Goal: Task Accomplishment & Management: Manage account settings

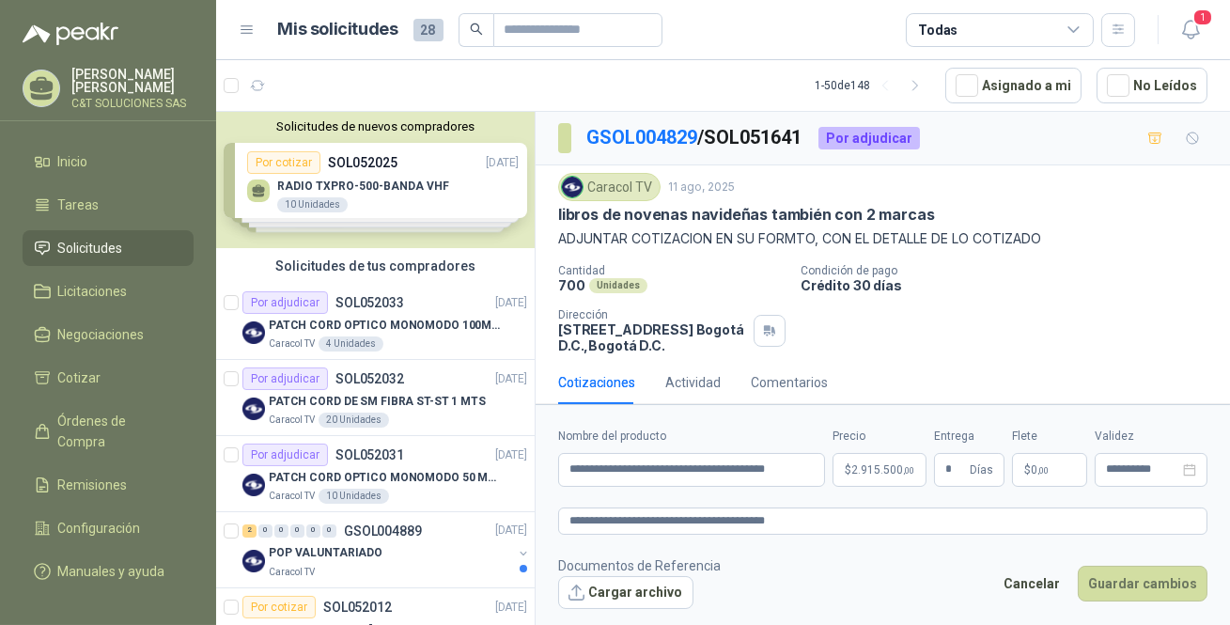
scroll to position [768, 0]
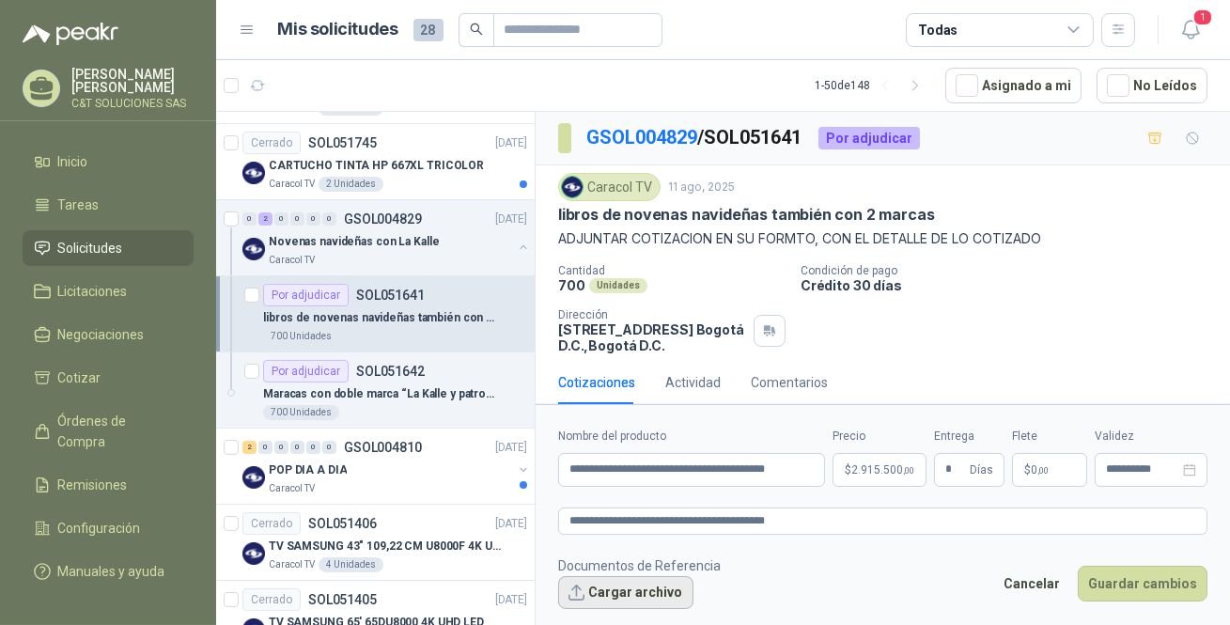
click at [638, 587] on button "Cargar archivo" at bounding box center [625, 593] width 135 height 34
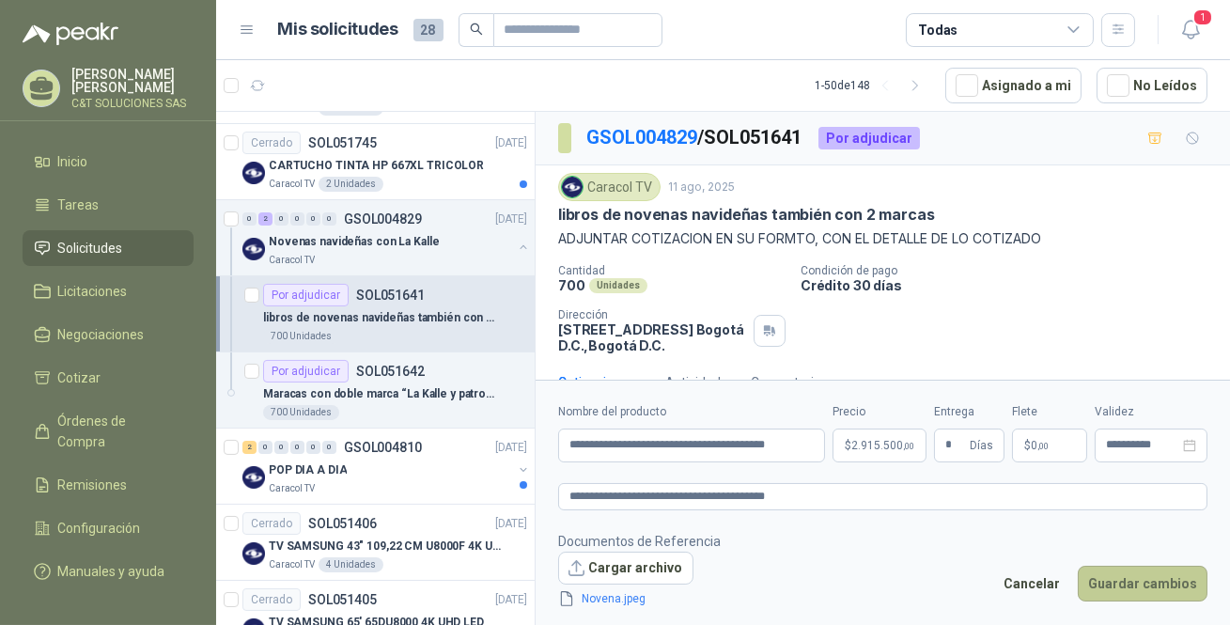
click at [1174, 583] on button "Guardar cambios" at bounding box center [1142, 584] width 130 height 36
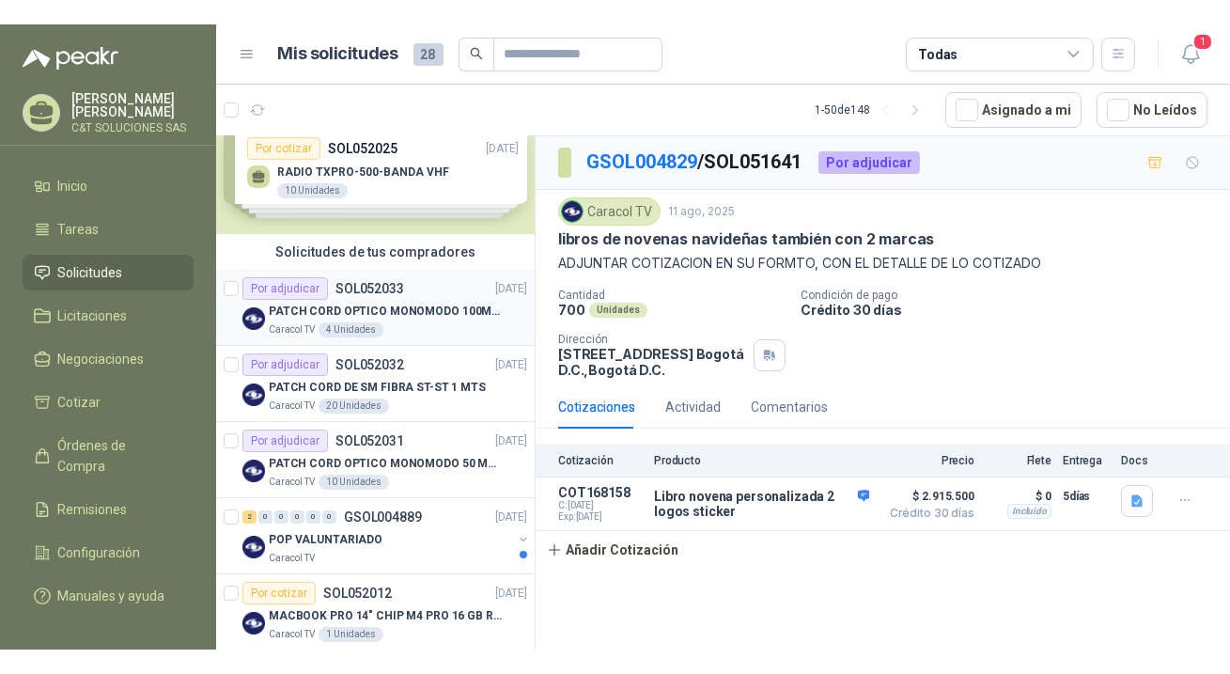
scroll to position [0, 0]
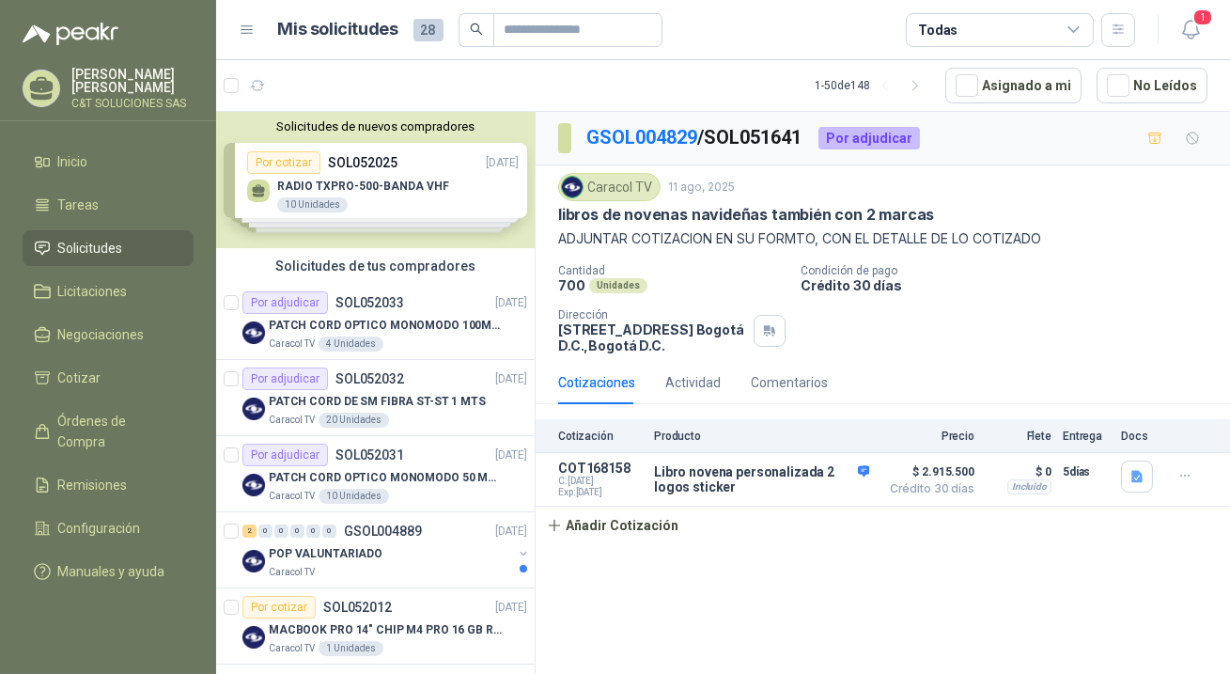
click at [84, 239] on span "Solicitudes" at bounding box center [90, 248] width 65 height 21
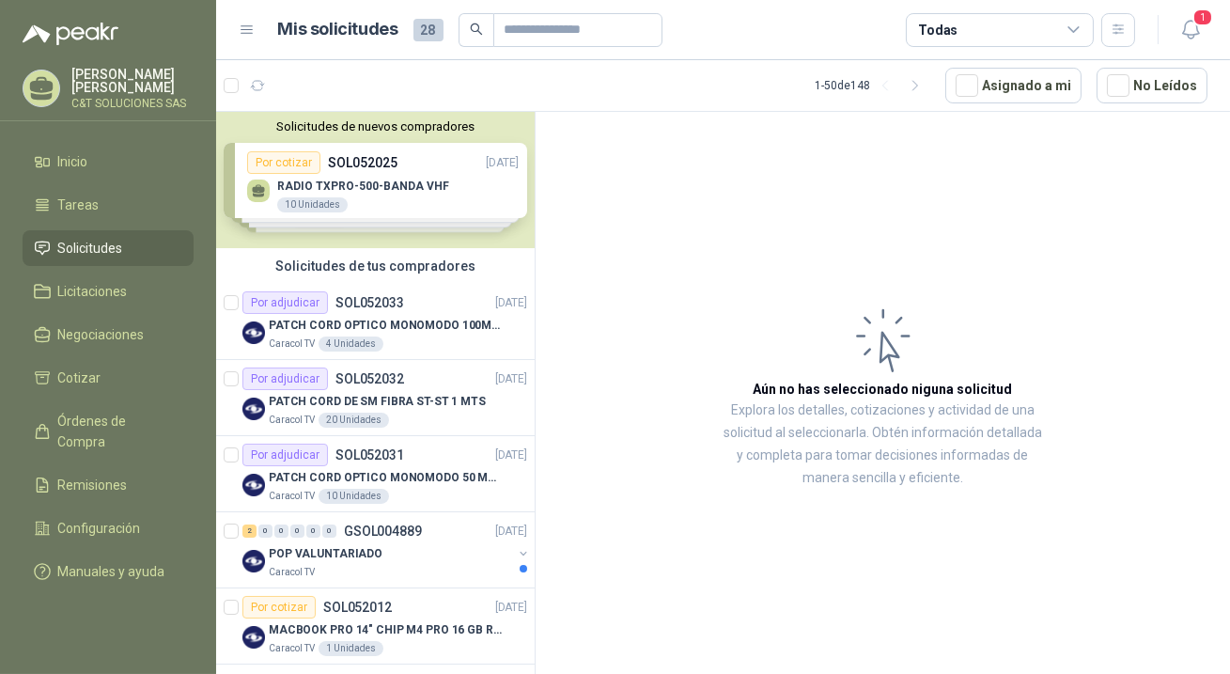
click at [84, 239] on span "Solicitudes" at bounding box center [90, 248] width 65 height 21
click at [98, 242] on span "Solicitudes" at bounding box center [90, 248] width 65 height 21
click at [95, 244] on span "Solicitudes" at bounding box center [90, 248] width 65 height 21
click at [75, 244] on span "Solicitudes" at bounding box center [90, 248] width 65 height 21
